Goal: Navigation & Orientation: Find specific page/section

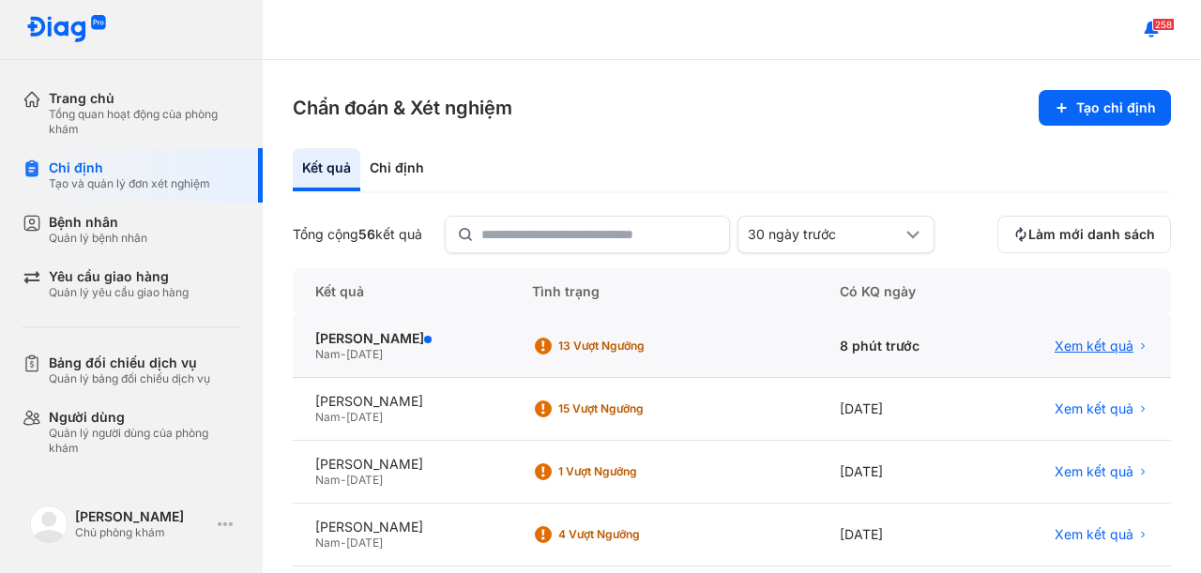
click at [1107, 347] on span "Xem kết quả" at bounding box center [1093, 346] width 79 height 17
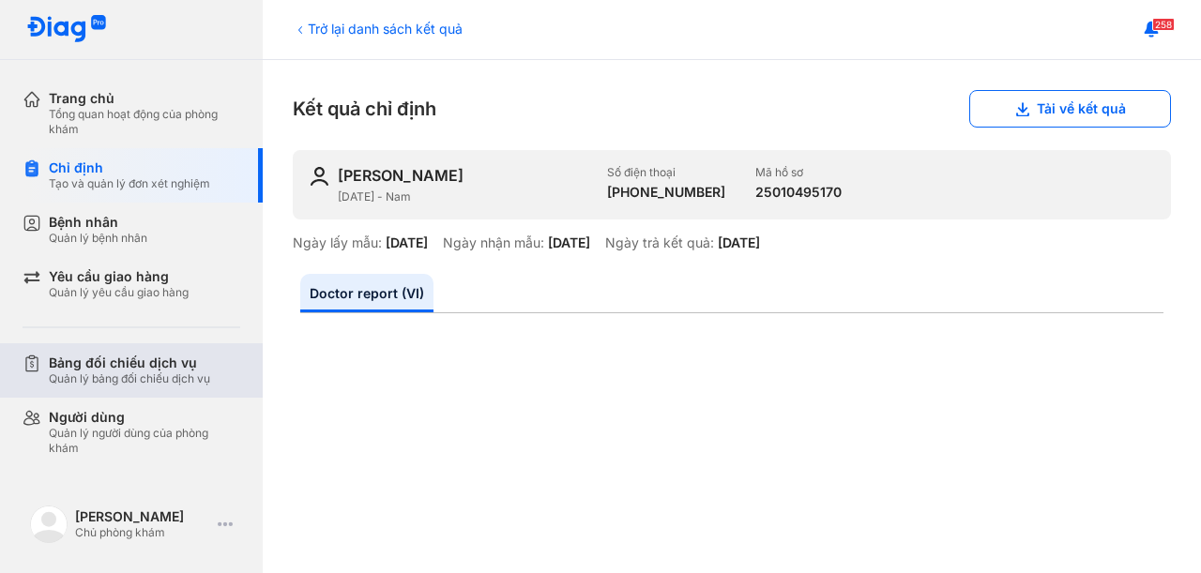
click at [160, 355] on div "Bảng đối chiếu dịch vụ" at bounding box center [129, 363] width 161 height 17
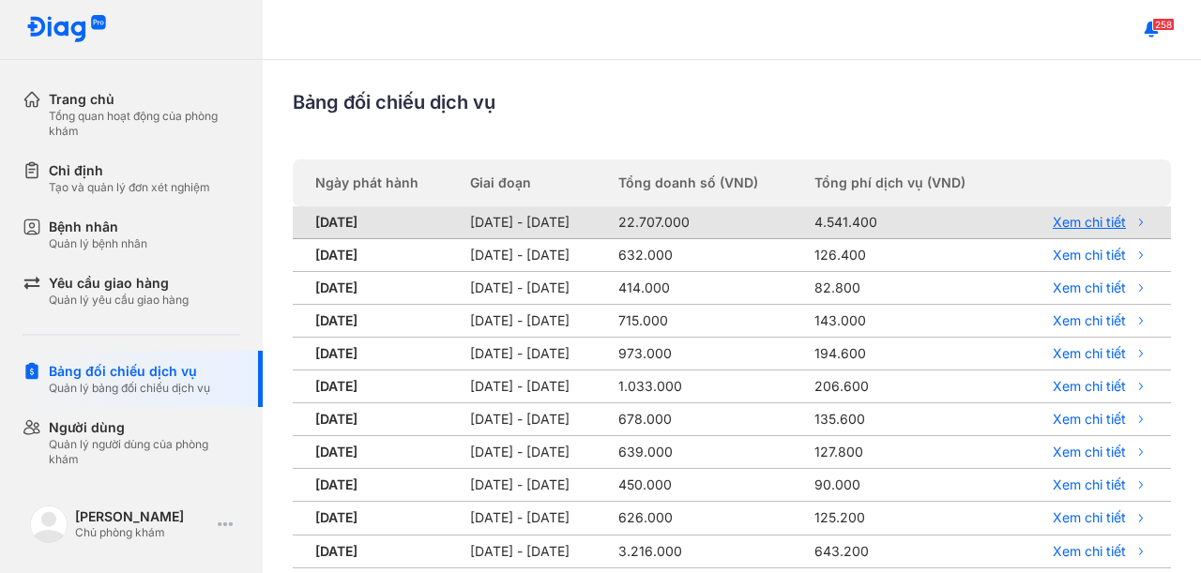
click at [1057, 226] on link "Xem chi tiết" at bounding box center [1086, 222] width 123 height 17
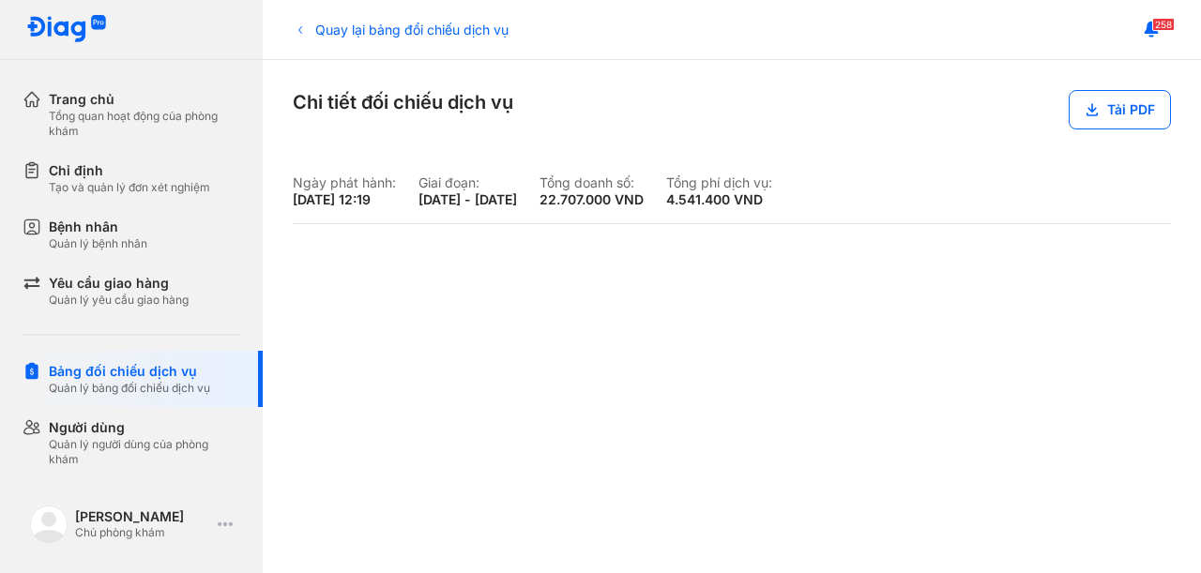
click at [930, 150] on div "Quay lại bảng đổi chiếu dịch vụ Chi tiết đối chiếu dịch vụ Tải PDF Ngày phát hà…" at bounding box center [732, 316] width 938 height 513
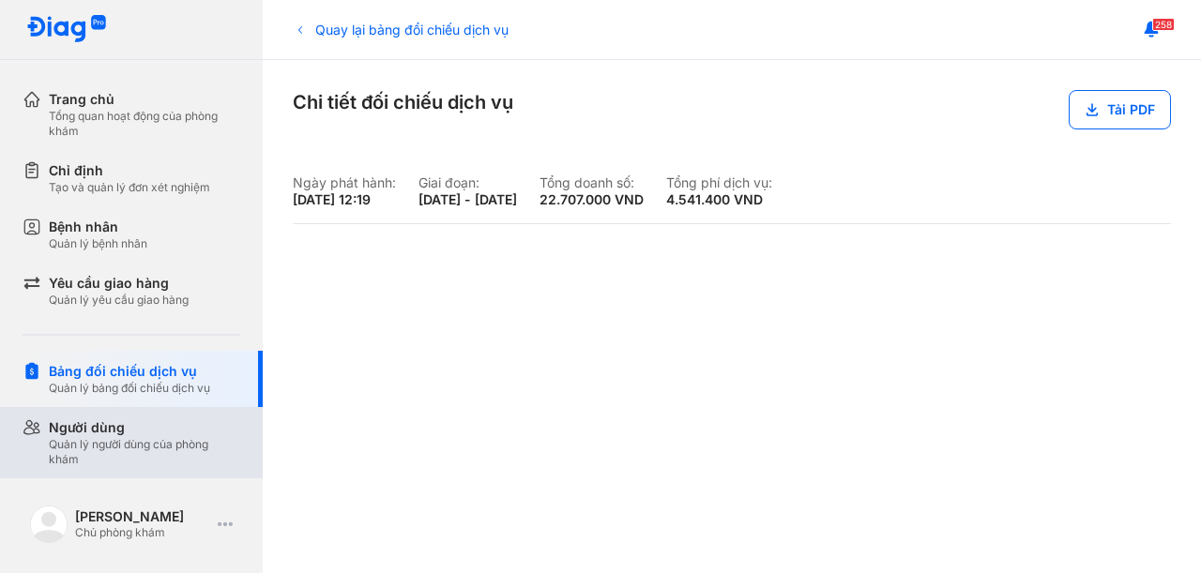
click at [135, 440] on div "Quản lý người dùng của phòng khám" at bounding box center [144, 452] width 191 height 30
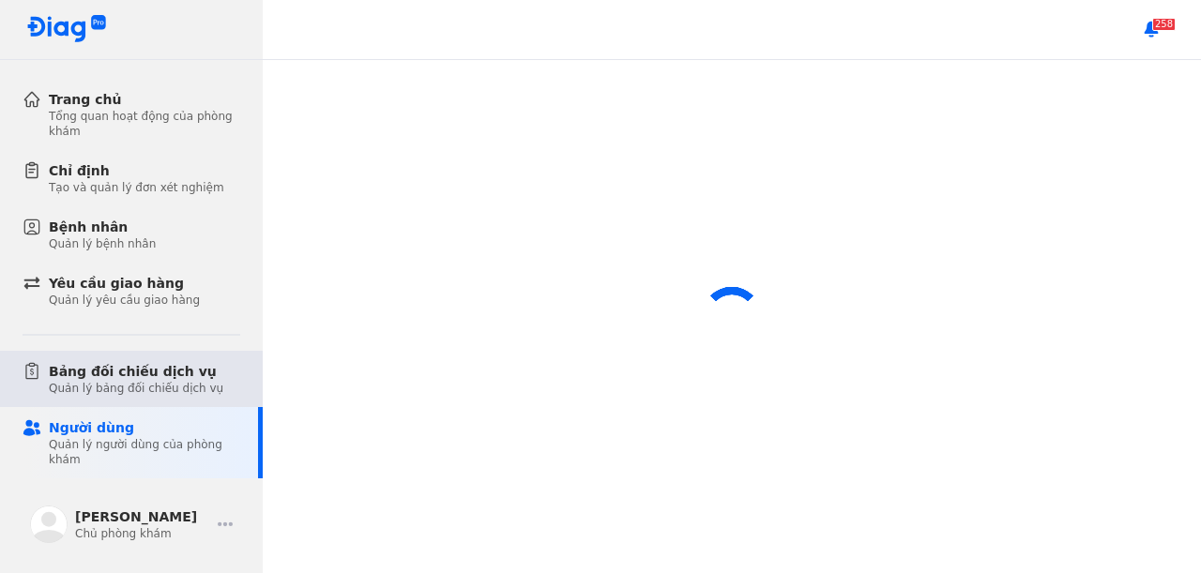
click at [189, 381] on div "Quản lý bảng đối chiếu dịch vụ" at bounding box center [136, 388] width 174 height 15
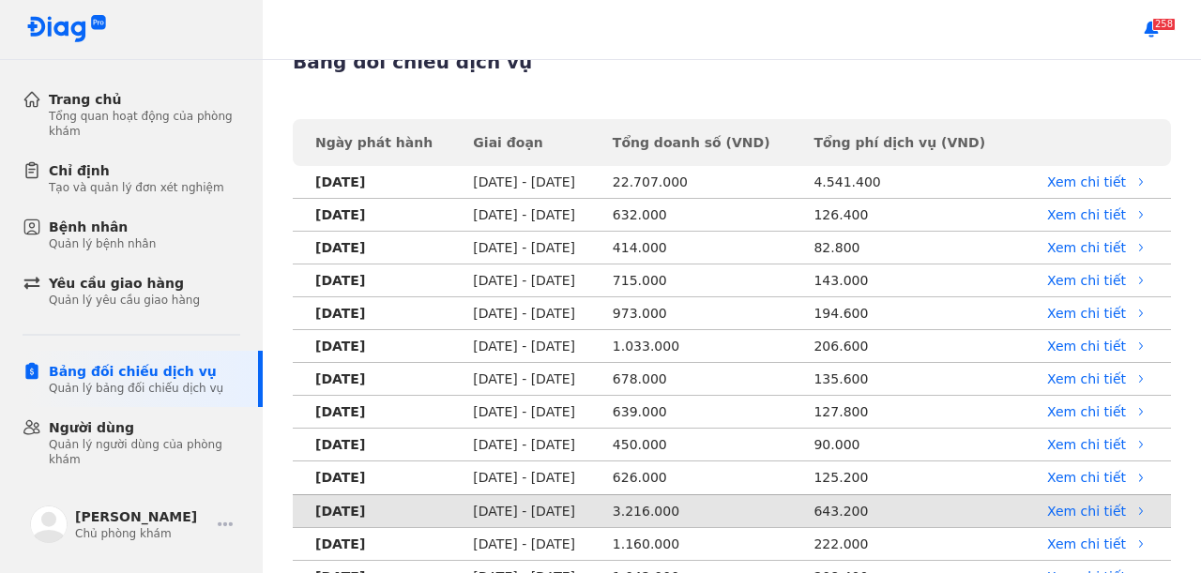
scroll to position [254, 0]
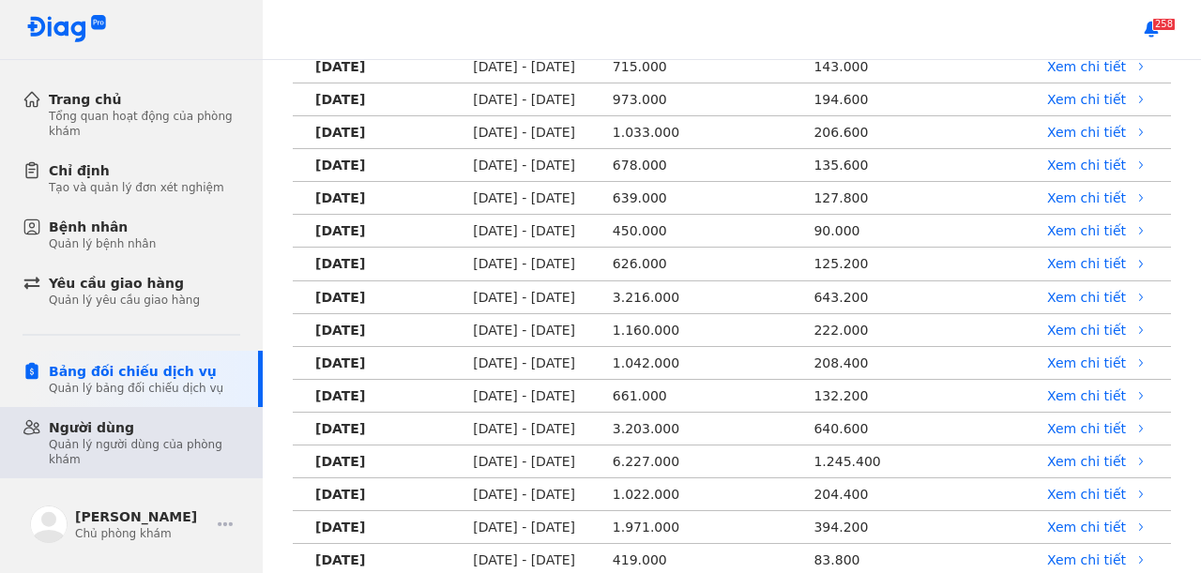
click at [129, 440] on div "Quản lý người dùng của phòng khám" at bounding box center [144, 452] width 191 height 30
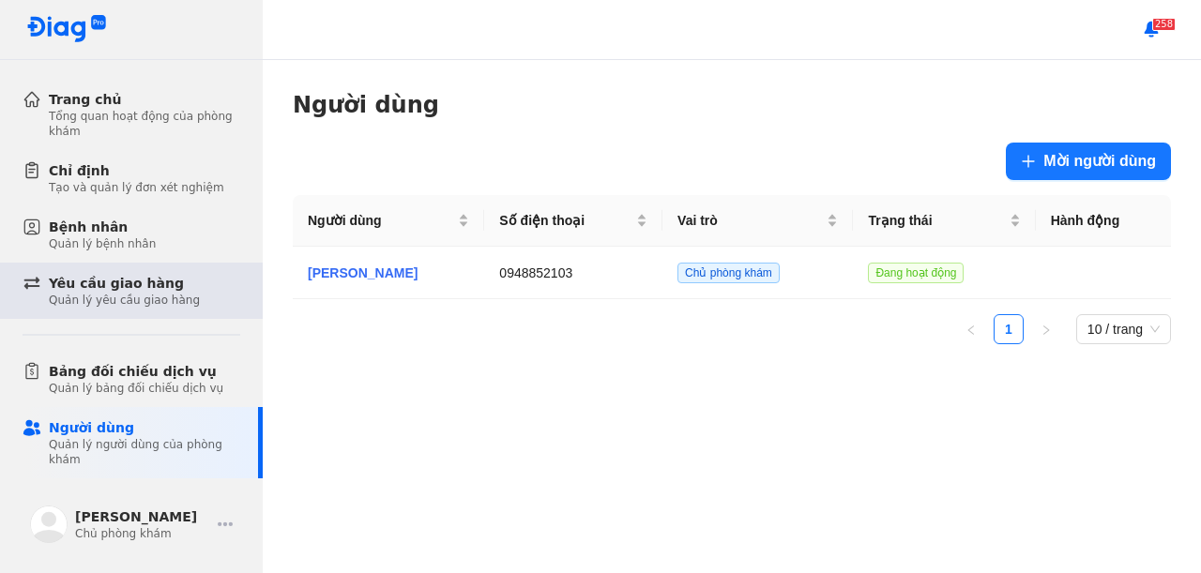
click at [121, 295] on div "Quản lý yêu cầu giao hàng" at bounding box center [124, 300] width 151 height 15
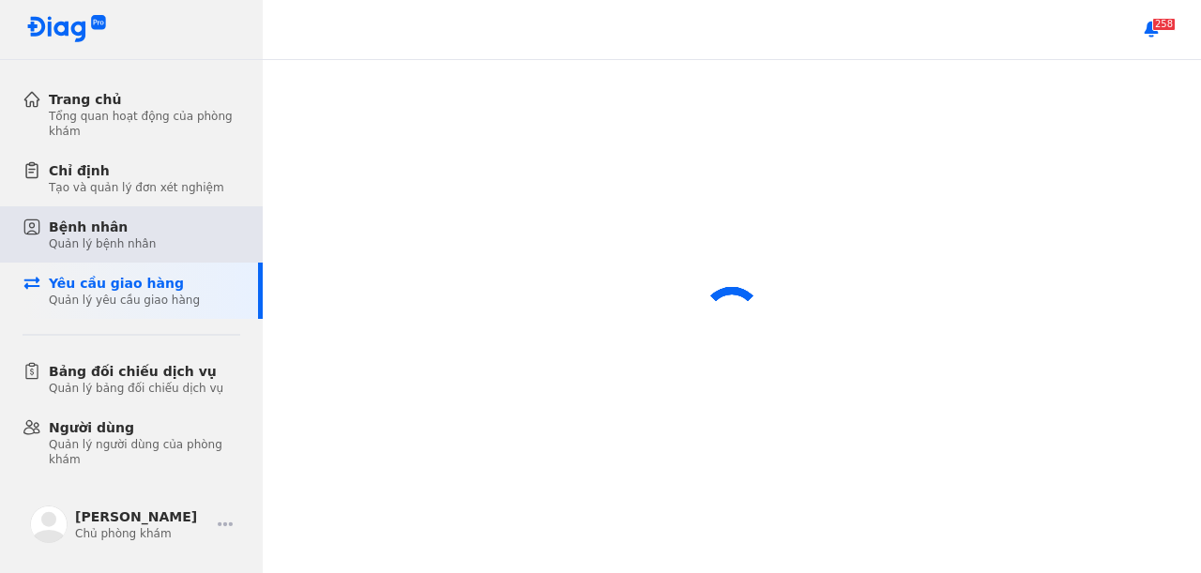
click at [152, 229] on div "Bệnh nhân Quản lý bệnh nhân" at bounding box center [144, 235] width 191 height 34
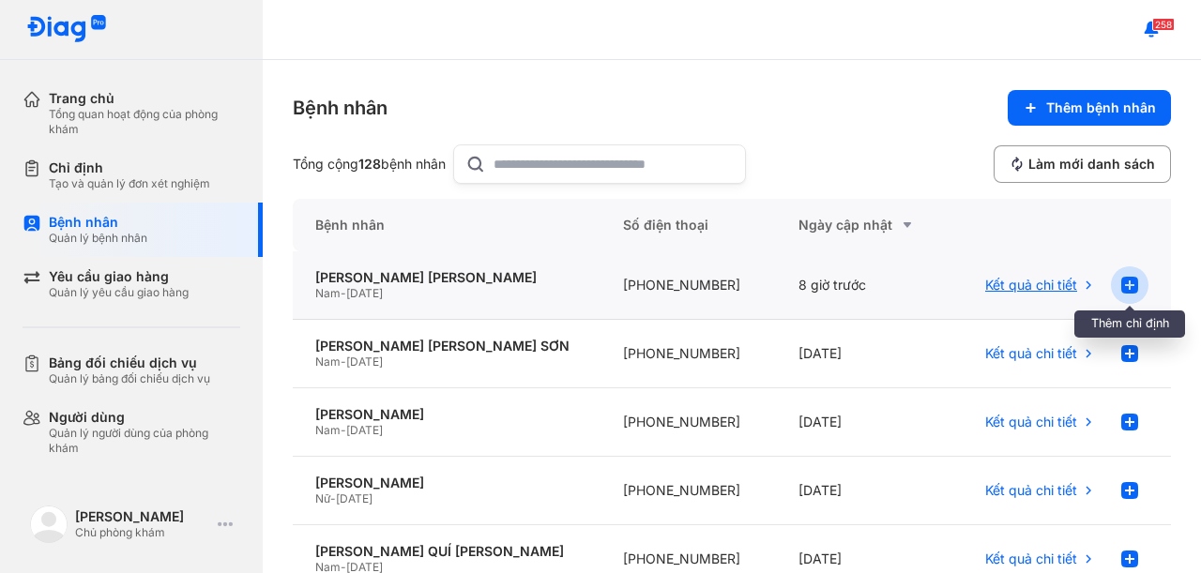
click at [1121, 283] on use at bounding box center [1129, 285] width 17 height 17
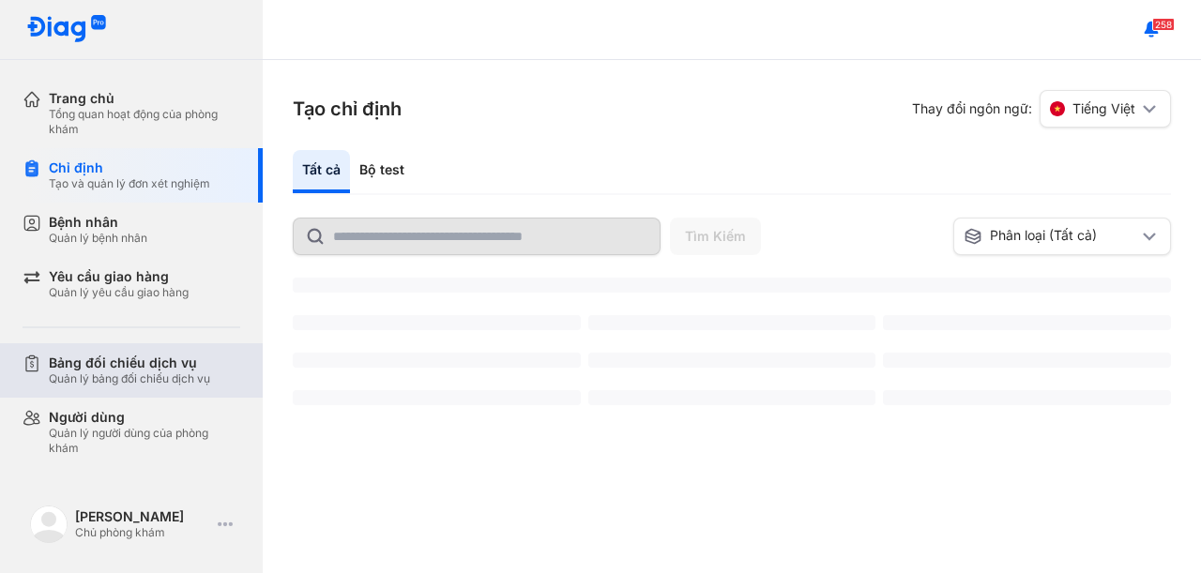
click at [100, 362] on div "Bảng đối chiếu dịch vụ" at bounding box center [129, 363] width 161 height 17
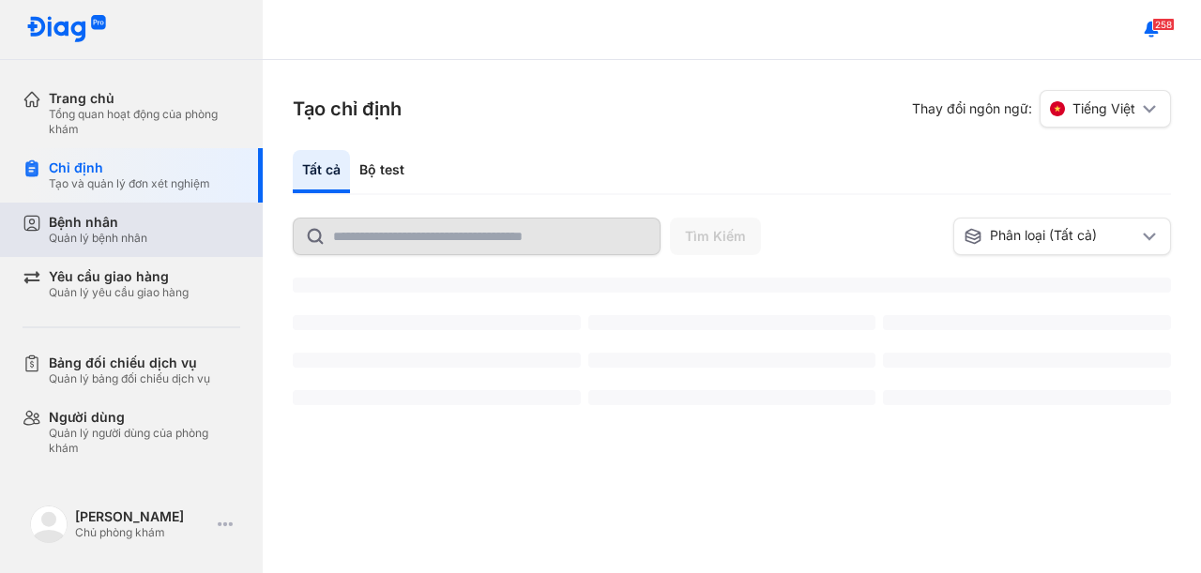
click at [126, 232] on div "Quản lý bệnh nhân" at bounding box center [98, 238] width 98 height 15
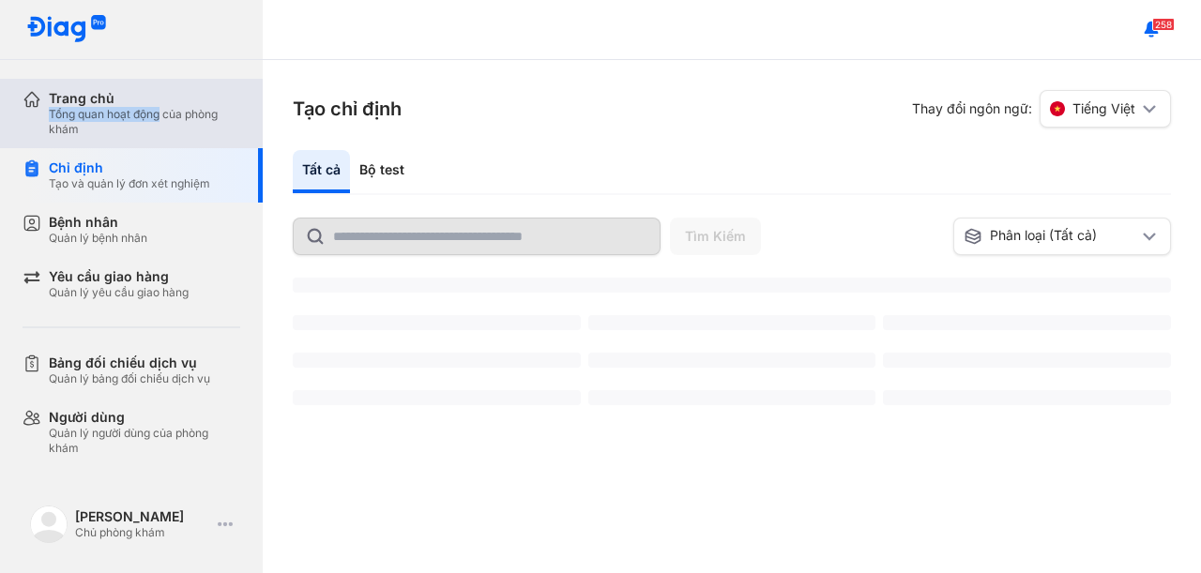
click at [162, 106] on div "Trang chủ Tổng quan hoạt động của phòng khám" at bounding box center [144, 113] width 191 height 47
click at [106, 129] on div "Tổng quan hoạt động của phòng khám" at bounding box center [144, 122] width 191 height 30
